Goal: Task Accomplishment & Management: Complete application form

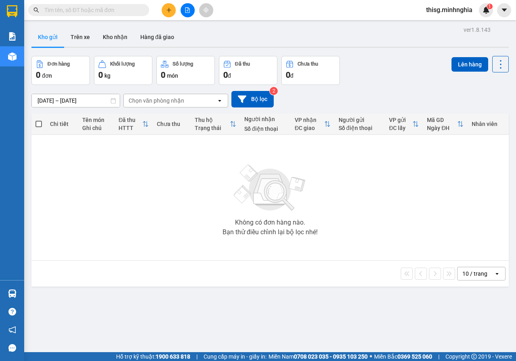
click at [112, 12] on input "text" at bounding box center [91, 10] width 95 height 9
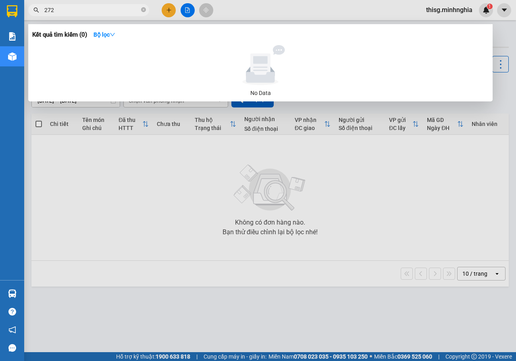
type input "2722"
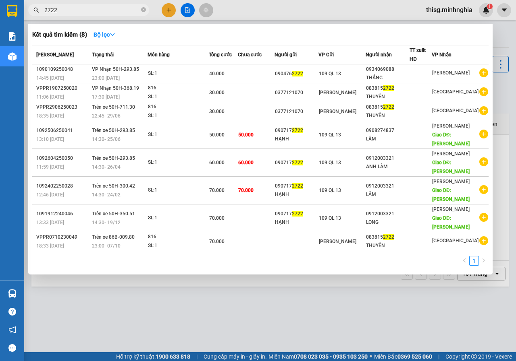
click at [128, 11] on input "2722" at bounding box center [91, 10] width 95 height 9
click at [124, 8] on input "2722" at bounding box center [91, 10] width 95 height 9
click at [97, 13] on input "2722" at bounding box center [91, 10] width 95 height 9
click at [143, 11] on icon "close-circle" at bounding box center [143, 9] width 5 height 5
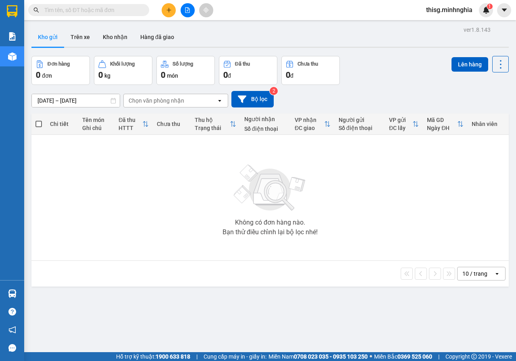
click at [125, 10] on input "text" at bounding box center [91, 10] width 95 height 9
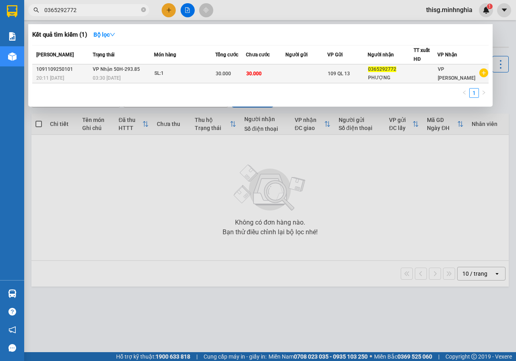
type input "0365292772"
click at [295, 77] on td at bounding box center [306, 73] width 42 height 19
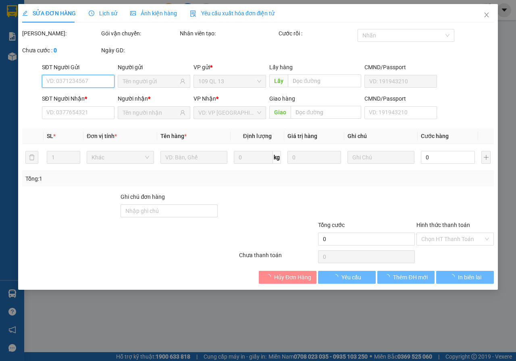
type input "0365292772"
type input "30.000"
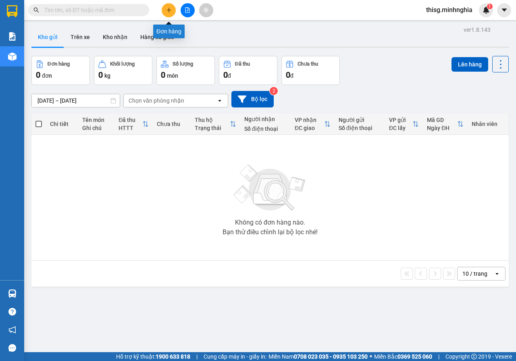
click at [167, 9] on icon "plus" at bounding box center [169, 10] width 6 height 6
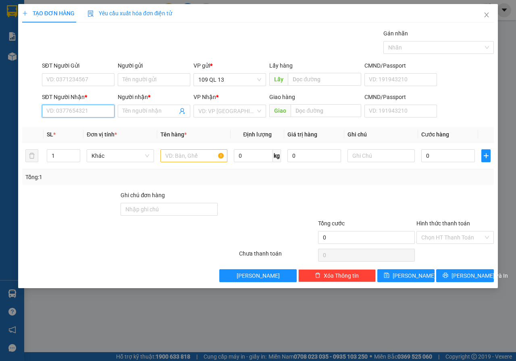
click at [71, 115] on input "SĐT Người Nhận *" at bounding box center [78, 111] width 73 height 13
click at [82, 130] on div "0933979781 - PHÚC" at bounding box center [78, 127] width 63 height 9
type input "0933979781"
type input "PHÚC"
type input "NGÃ 3 SÔNG LŨY"
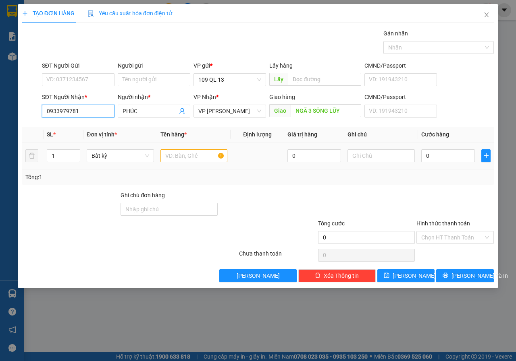
type input "0933979781"
click at [201, 157] on input "text" at bounding box center [193, 156] width 67 height 13
drag, startPoint x: 84, startPoint y: 114, endPoint x: 28, endPoint y: 116, distance: 55.6
click at [28, 116] on div "SĐT Người Nhận * 0933979781 Người nhận * PHÚC VP Nhận * VP Phan Rí Giao hàng Gi…" at bounding box center [257, 107] width 473 height 28
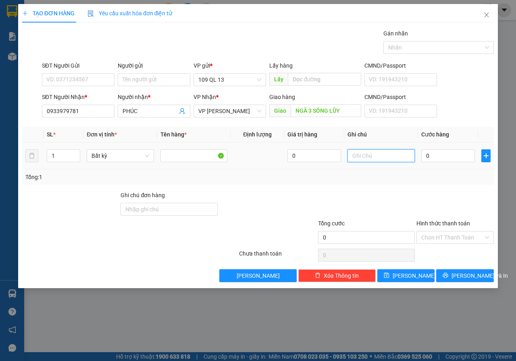
click at [375, 159] on input "text" at bounding box center [380, 156] width 67 height 13
type input "1 BỌC ĐEN Q ÁO"
click at [432, 154] on input "0" at bounding box center [448, 156] width 54 height 13
type input "4"
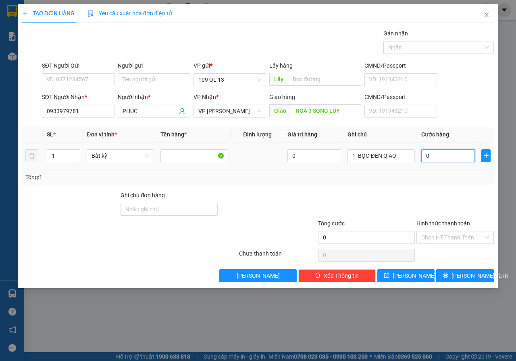
type input "4"
type input "40"
type input "40.000"
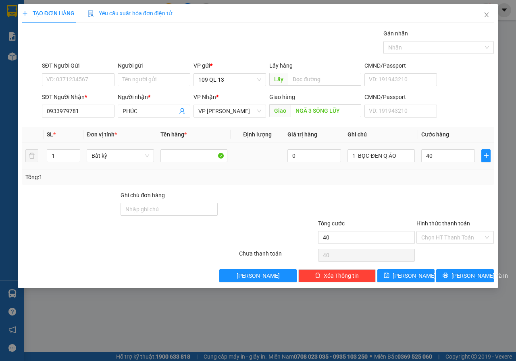
type input "40.000"
click at [445, 170] on div "Tổng: 1" at bounding box center [258, 177] width 472 height 15
click at [459, 274] on span "Lưu và In" at bounding box center [479, 276] width 56 height 9
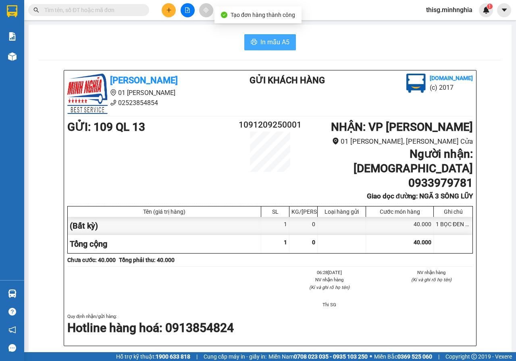
click at [262, 44] on span "In mẫu A5" at bounding box center [274, 42] width 29 height 10
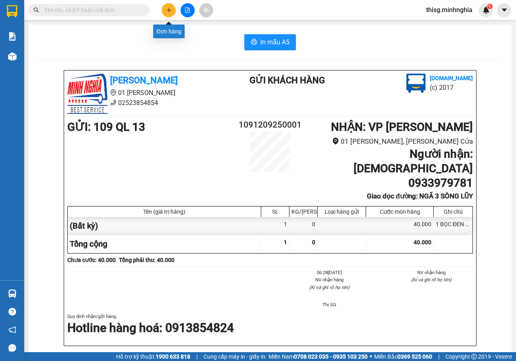
click at [168, 10] on icon "plus" at bounding box center [168, 10] width 4 height 0
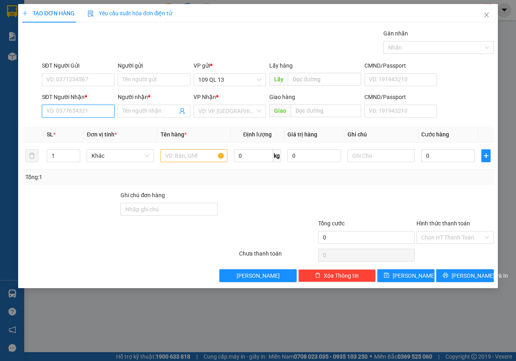
click at [66, 111] on input "SĐT Người Nhận *" at bounding box center [78, 111] width 73 height 13
click at [354, 155] on input "text" at bounding box center [380, 156] width 67 height 13
type input "1 BAO XÁM BÚN"
click at [182, 157] on input "text" at bounding box center [193, 156] width 67 height 13
click at [57, 110] on input "SĐT Người Nhận *" at bounding box center [78, 111] width 73 height 13
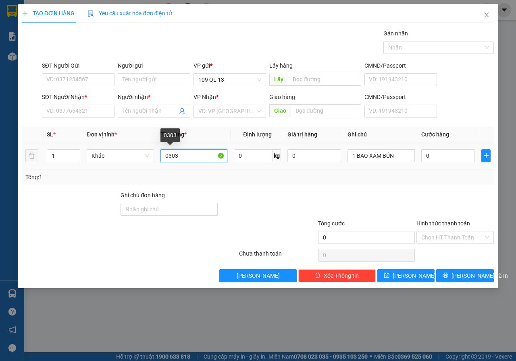
click at [188, 152] on input "0303" at bounding box center [193, 156] width 67 height 13
type input "0"
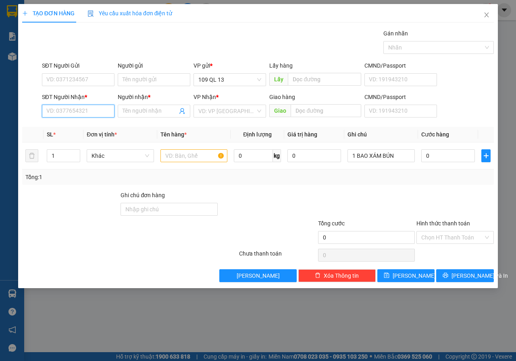
click at [63, 108] on input "SĐT Người Nhận *" at bounding box center [78, 111] width 73 height 13
type input "0356070730"
click at [96, 127] on div "0356070730 - NAM" at bounding box center [78, 127] width 63 height 9
type input "NAM"
type input "0356070730"
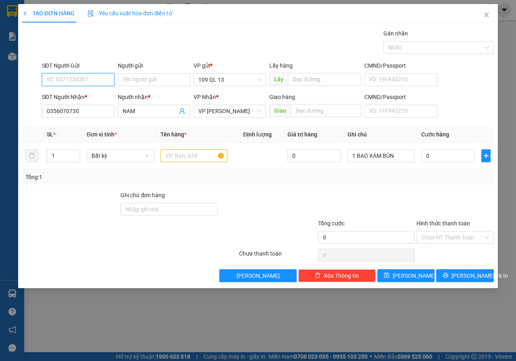
click at [82, 80] on input "SĐT Người Gửi" at bounding box center [78, 79] width 73 height 13
click at [84, 96] on div "0917092479 - HÙNG" at bounding box center [78, 95] width 63 height 9
type input "0917092479"
type input "HÙNG"
click at [191, 156] on input "text" at bounding box center [193, 156] width 67 height 13
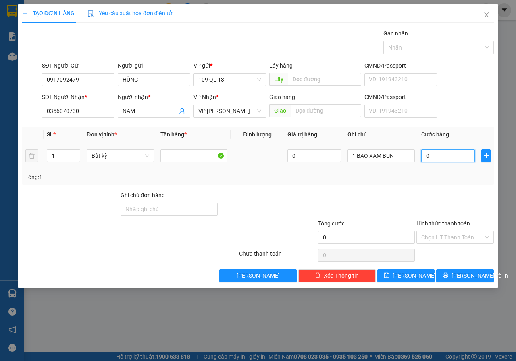
click at [445, 160] on input "0" at bounding box center [448, 156] width 54 height 13
type input "4"
type input "40"
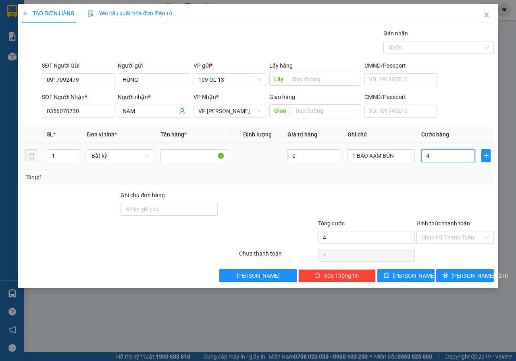
type input "40"
type input "40.000"
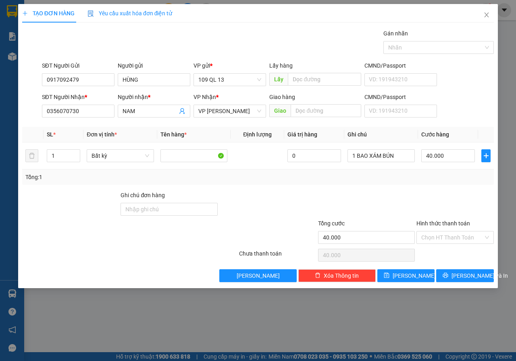
click at [430, 183] on div "Tổng: 1" at bounding box center [258, 177] width 472 height 15
click at [462, 276] on span "Lưu và In" at bounding box center [479, 276] width 56 height 9
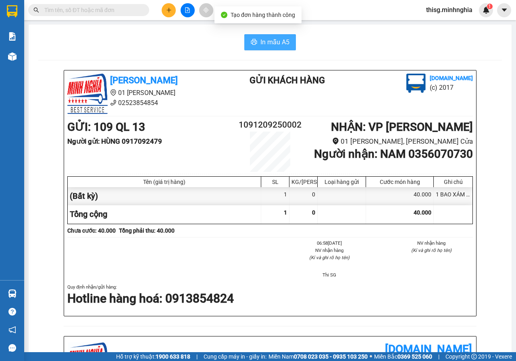
click at [254, 42] on icon "printer" at bounding box center [254, 42] width 6 height 6
drag, startPoint x: 404, startPoint y: 156, endPoint x: 479, endPoint y: 154, distance: 75.0
click at [479, 154] on div "Minh Nghĩa 01 Đinh Tiên Hoàng 02523854854 Gửi khách hàng Vexere.com (c) 2017 GỬ…" at bounding box center [269, 352] width 463 height 565
copy b "0356070730"
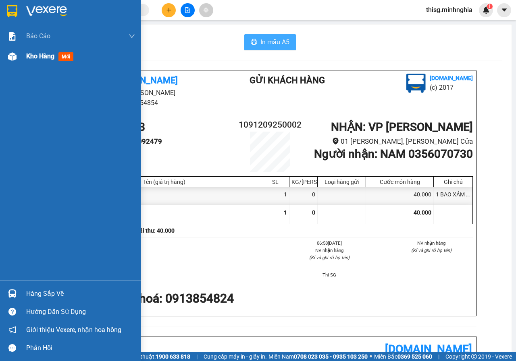
click at [15, 61] on div at bounding box center [12, 57] width 14 height 14
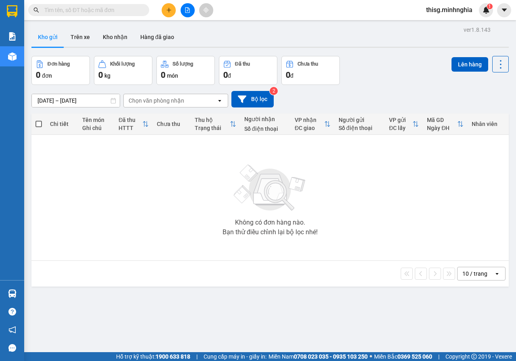
paste input "0933979781"
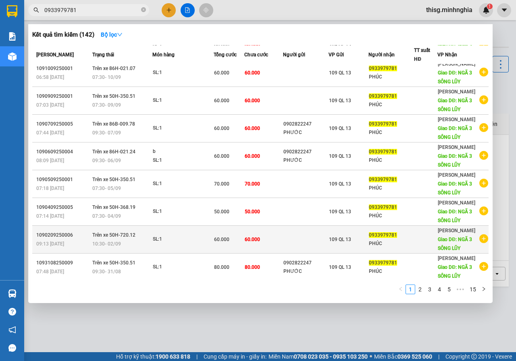
scroll to position [54, 0]
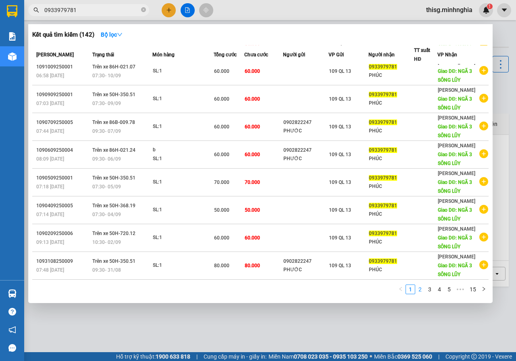
type input "0933979781"
click at [421, 287] on link "2" at bounding box center [419, 289] width 9 height 9
